Goal: Transaction & Acquisition: Obtain resource

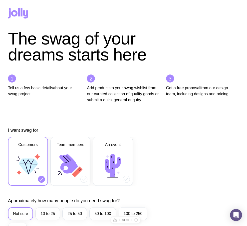
scroll to position [235, 0]
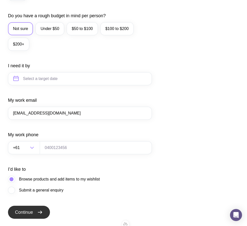
type input "t1000@gmail.com"
click at [33, 215] on span "Continue" at bounding box center [24, 212] width 18 height 6
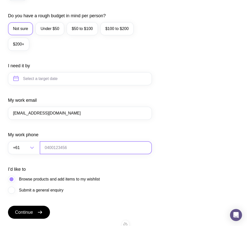
click at [68, 154] on input "tel" at bounding box center [96, 147] width 112 height 13
type input "0664130449"
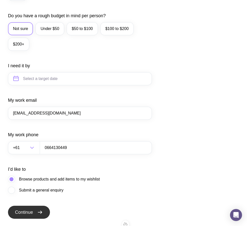
click at [28, 215] on span "Continue" at bounding box center [24, 212] width 18 height 6
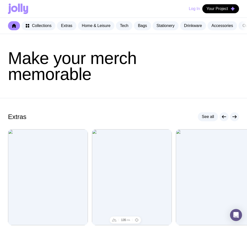
click at [194, 8] on button "Log In" at bounding box center [194, 8] width 11 height 9
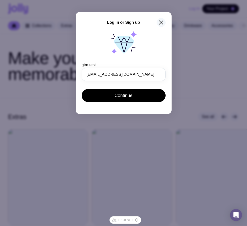
click at [161, 23] on icon "button" at bounding box center [162, 23] width 4 height 4
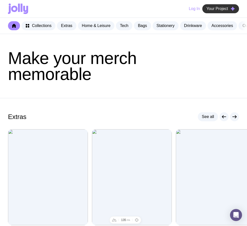
click at [217, 9] on span "Your Project" at bounding box center [218, 8] width 22 height 5
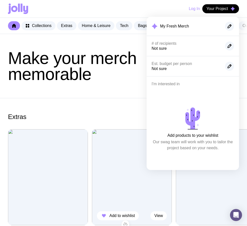
click at [110, 202] on img at bounding box center [132, 177] width 80 height 96
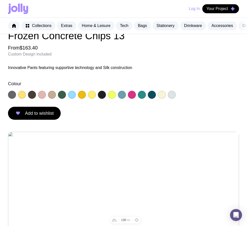
scroll to position [12, 0]
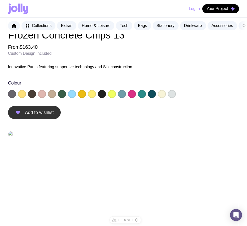
click at [36, 114] on span "Add to wishlist" at bounding box center [39, 113] width 29 height 6
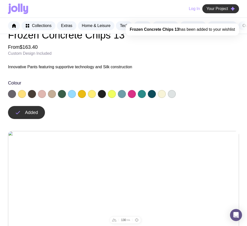
click at [221, 11] on span "Your Project" at bounding box center [218, 8] width 22 height 5
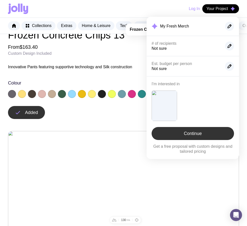
click at [200, 132] on link "Continue" at bounding box center [193, 133] width 83 height 13
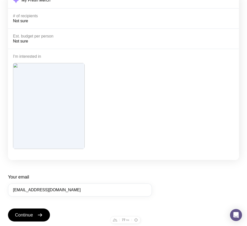
scroll to position [105, 0]
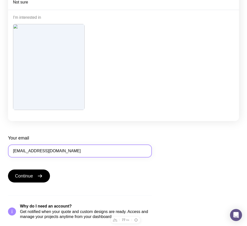
click at [55, 150] on input "t1000@gmail.com" at bounding box center [80, 151] width 144 height 13
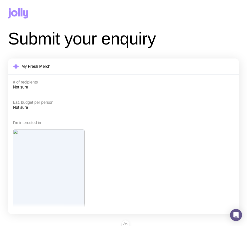
click at [22, 14] on icon at bounding box center [22, 12] width 2 height 8
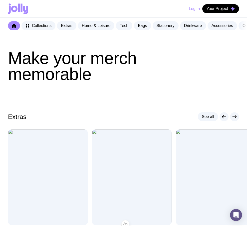
click at [190, 7] on button "Log In" at bounding box center [194, 8] width 11 height 9
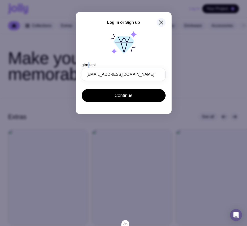
click at [87, 64] on div "gtm test" at bounding box center [124, 65] width 84 height 6
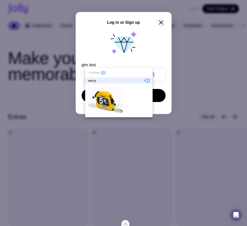
click at [88, 65] on div "gtm test" at bounding box center [124, 65] width 84 height 6
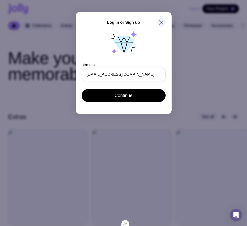
click at [88, 65] on div "gtm test" at bounding box center [124, 65] width 84 height 6
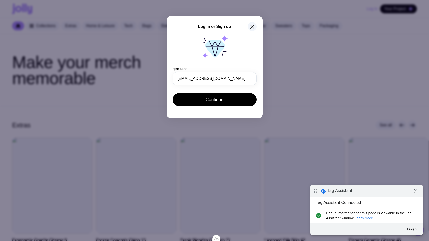
click at [181, 69] on div "gtm test" at bounding box center [214, 69] width 84 height 6
click at [414, 230] on button "Finish" at bounding box center [412, 228] width 18 height 9
